Goal: Find specific page/section: Find specific page/section

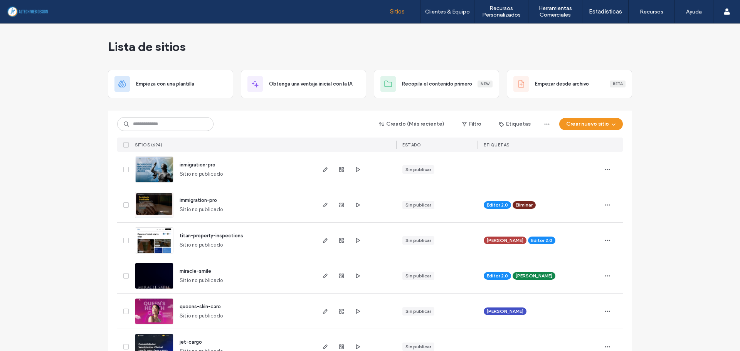
click at [167, 123] on input at bounding box center [165, 124] width 96 height 14
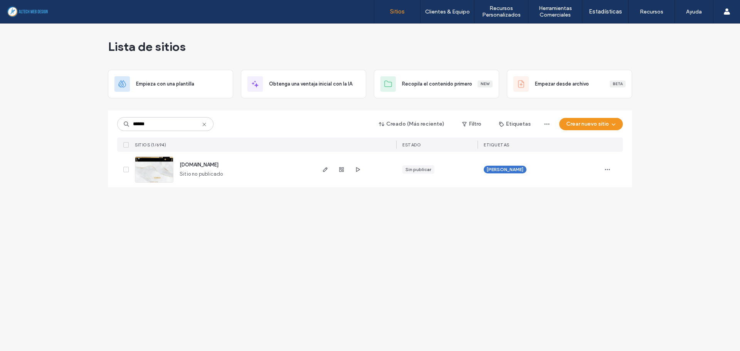
drag, startPoint x: 173, startPoint y: 119, endPoint x: -188, endPoint y: 97, distance: 362.0
click at [0, 97] on html ".wqwq-1{fill:#231f20;} .cls-1q, .cls-2q { fill-rule: evenodd; } .cls-2q { fill:…" at bounding box center [370, 175] width 740 height 351
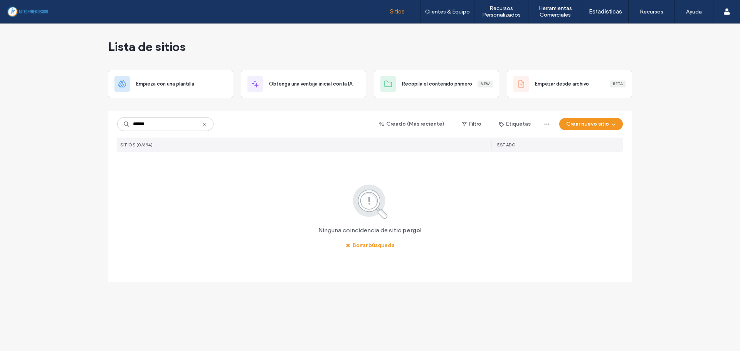
type input "******"
click at [203, 125] on icon at bounding box center [204, 124] width 6 height 6
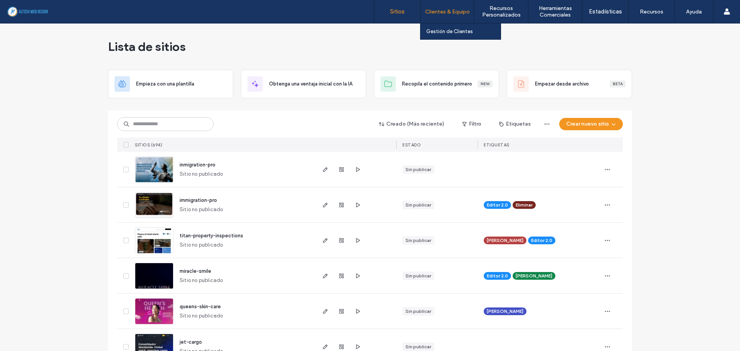
click at [450, 17] on div "Clientes & Equipo" at bounding box center [447, 11] width 54 height 23
click at [446, 29] on label "Gestión de Clientes" at bounding box center [449, 32] width 47 height 6
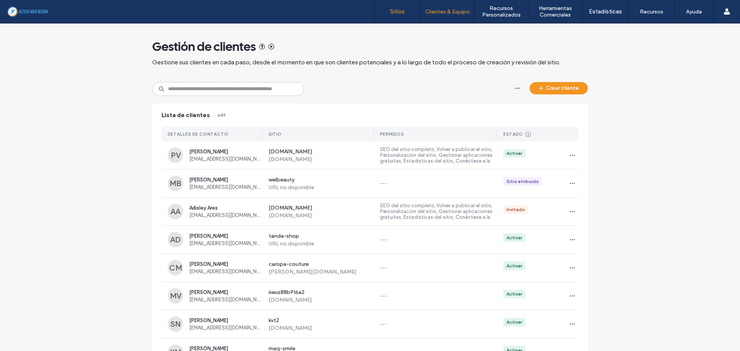
click at [404, 13] on label "Sitios" at bounding box center [397, 11] width 15 height 7
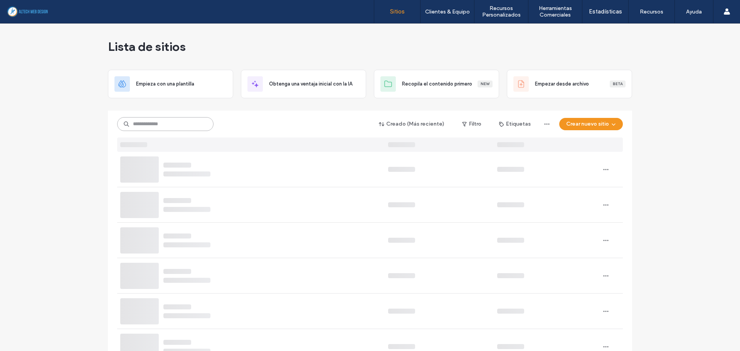
click at [182, 125] on input at bounding box center [165, 124] width 96 height 14
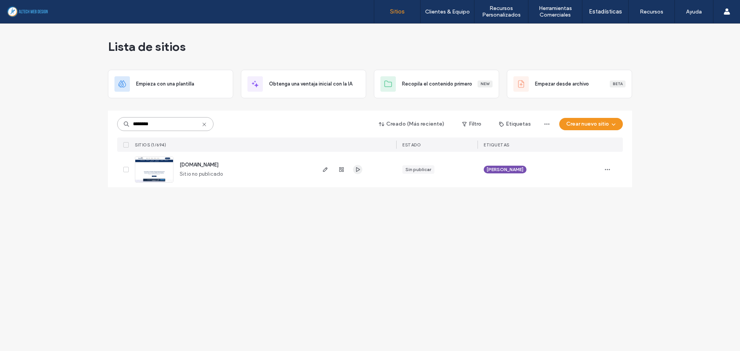
type input "********"
click at [356, 169] on use "button" at bounding box center [358, 169] width 4 height 5
click at [712, 101] on div "Lista de sitios Empieza con una plantilla Obtenga una ventaja inicial con la IA…" at bounding box center [370, 186] width 740 height 327
